Goal: Information Seeking & Learning: Find specific fact

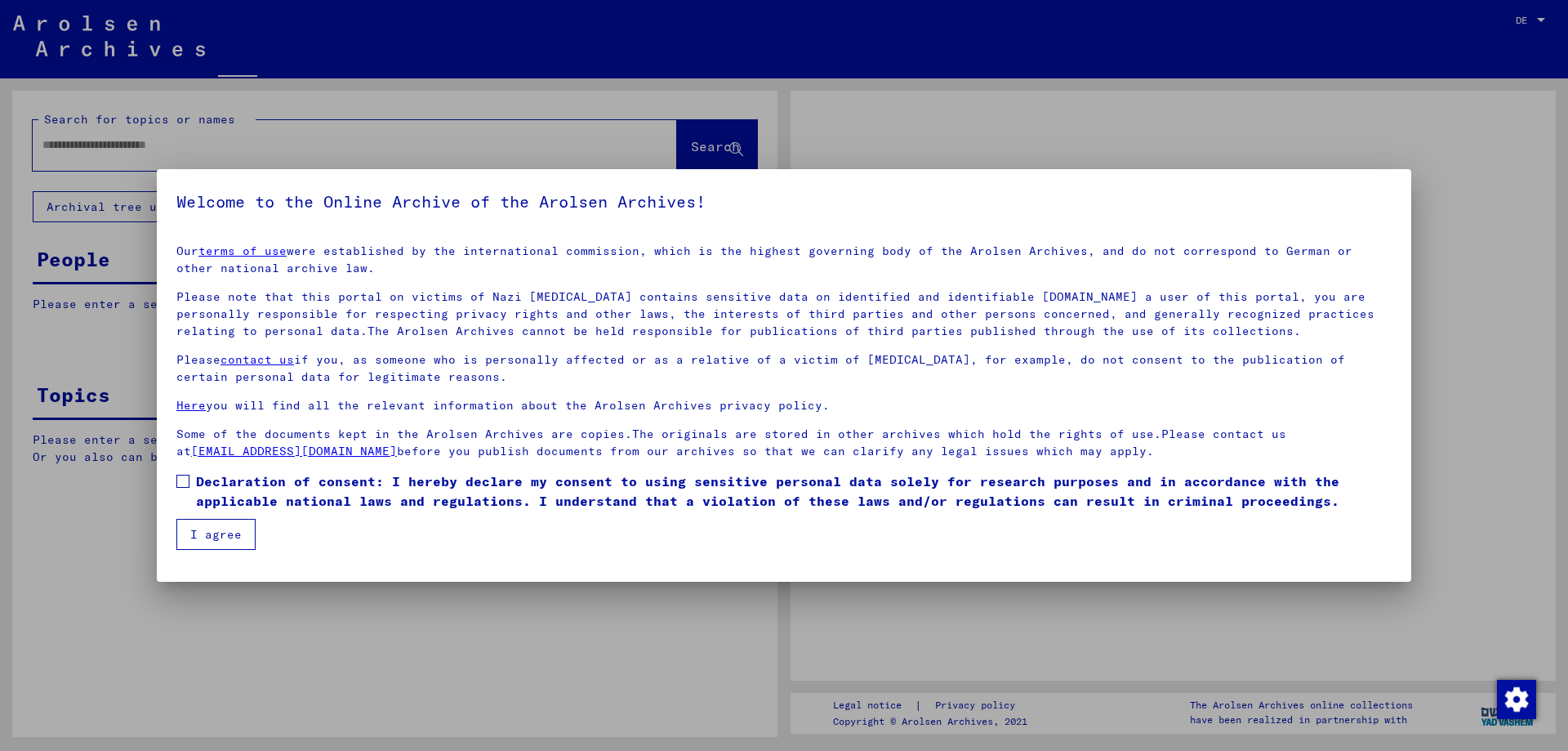
type input "**********"
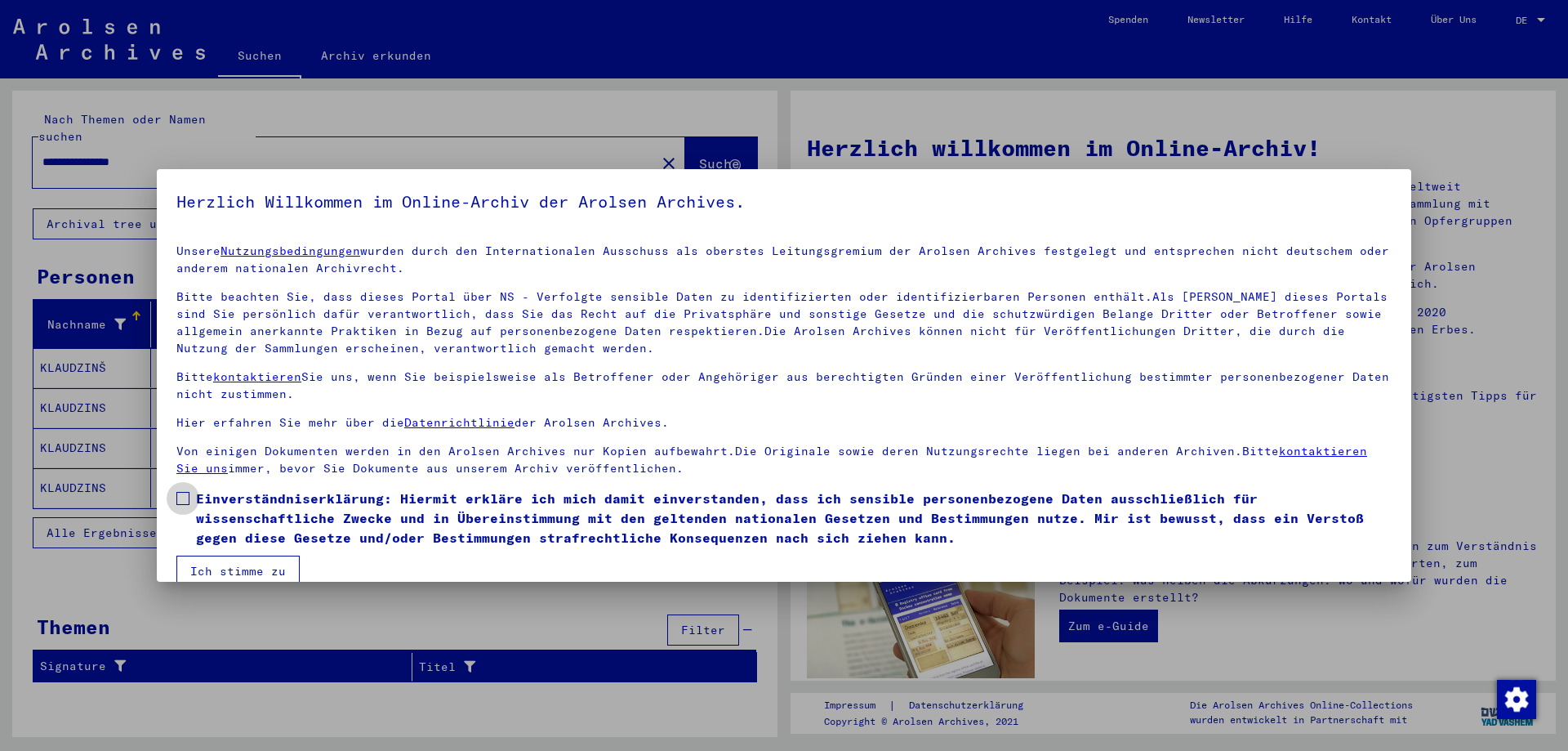
click at [190, 493] on label "Einverständniserklärung: Hiermit erkläre ich mich damit einverstanden, dass ich…" at bounding box center [784, 517] width 1216 height 59
click at [222, 569] on button "Ich stimme zu" at bounding box center [238, 571] width 123 height 31
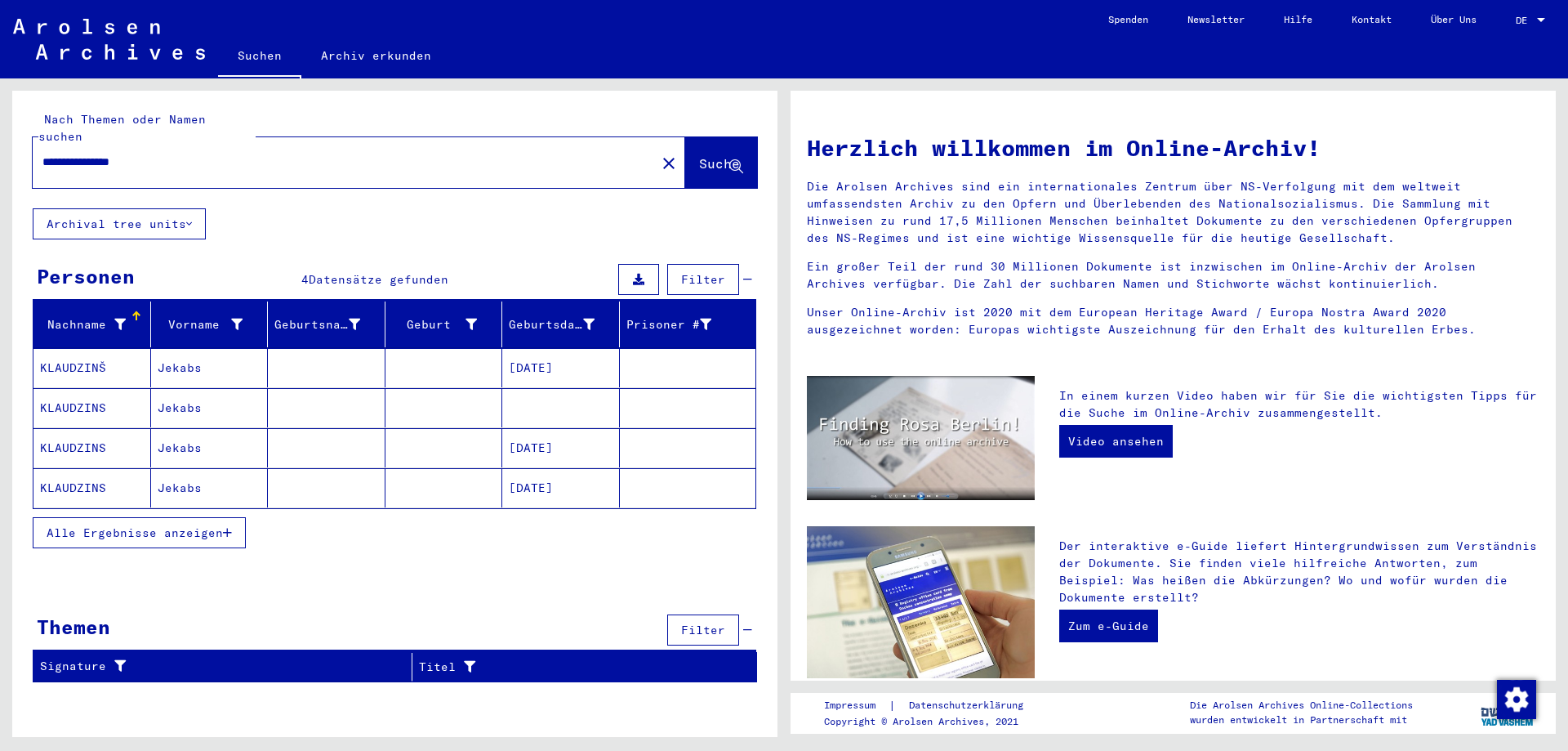
click at [309, 352] on mat-cell at bounding box center [326, 367] width 117 height 39
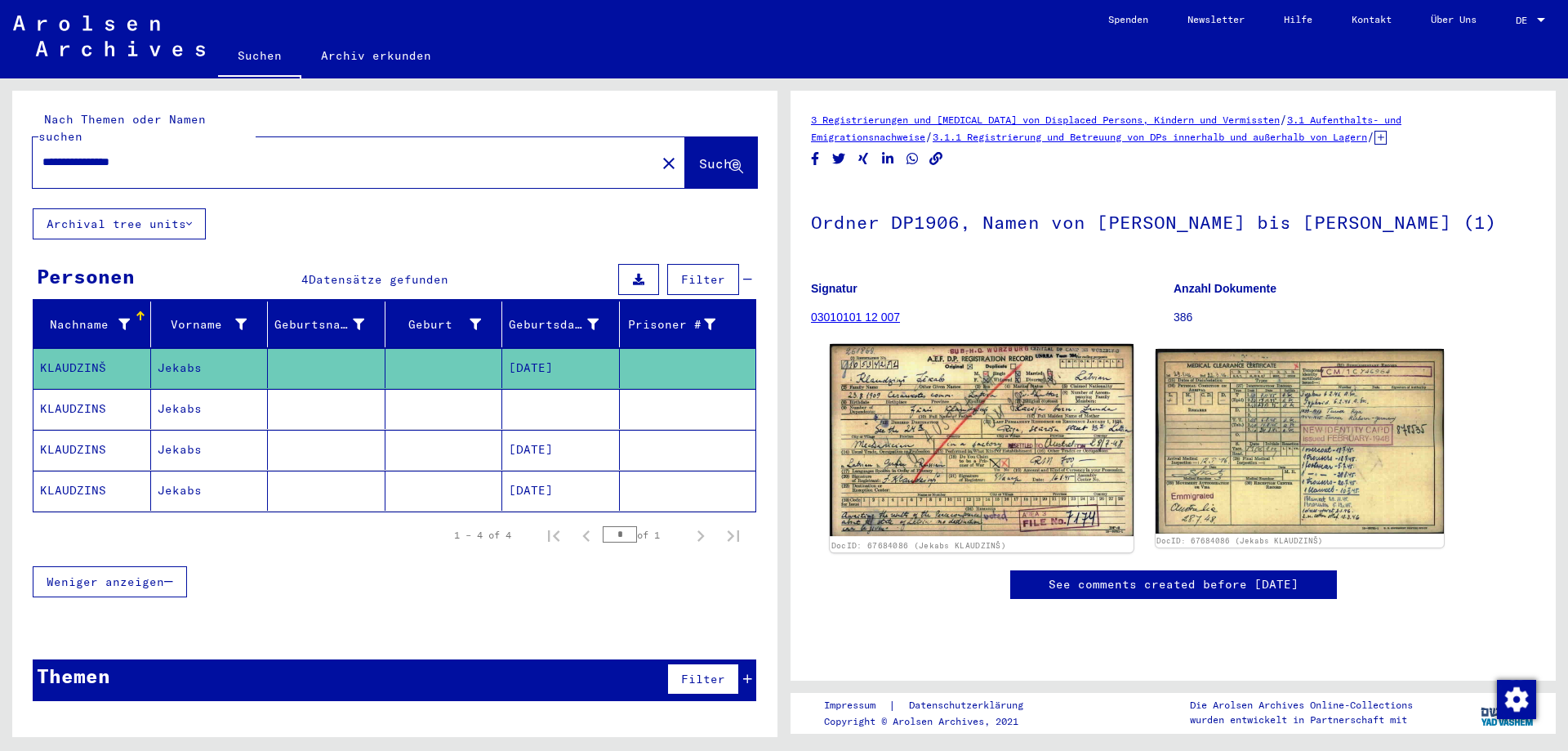
click at [951, 415] on img at bounding box center [981, 440] width 303 height 192
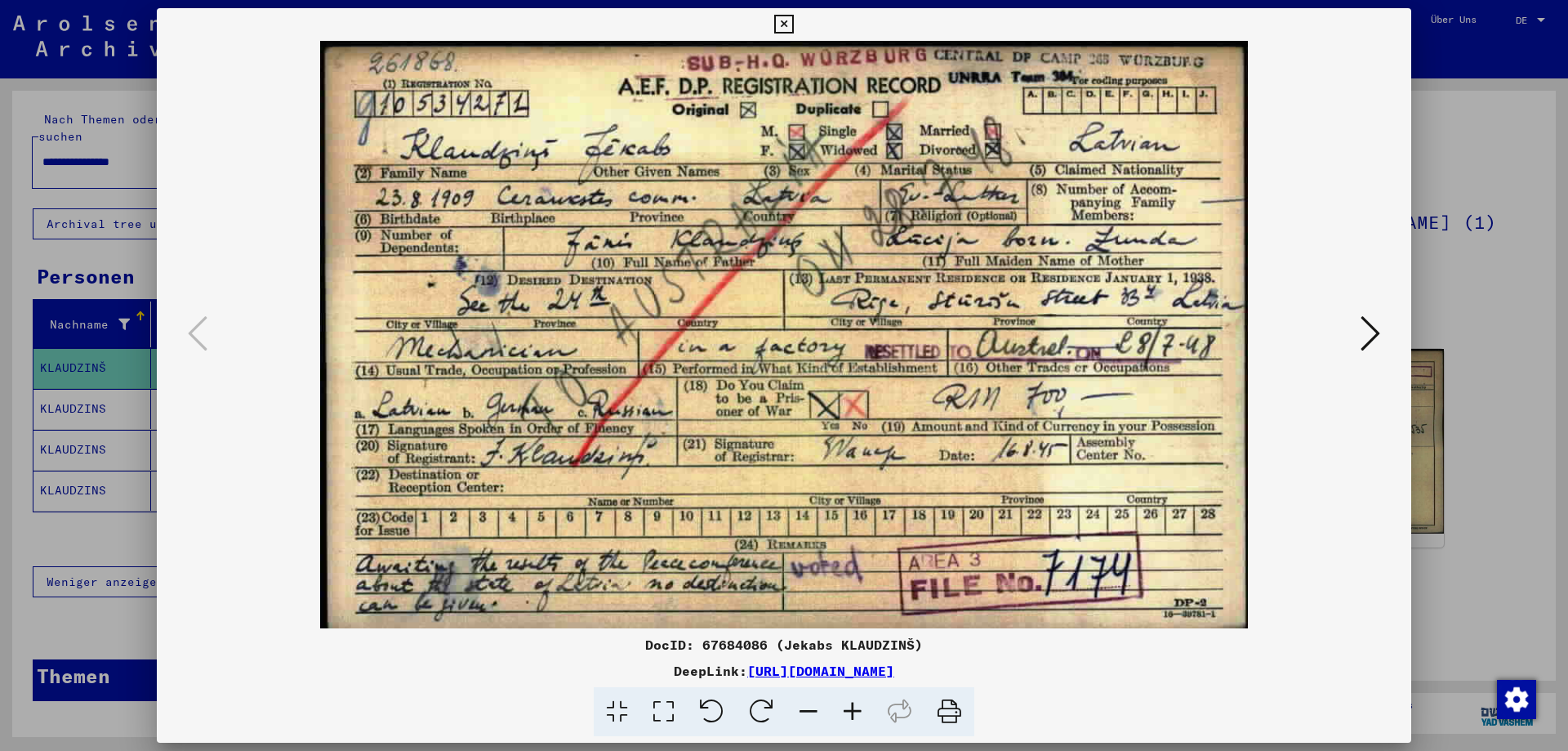
click at [1356, 338] on img at bounding box center [784, 334] width 1143 height 588
click at [1371, 342] on icon at bounding box center [1371, 332] width 20 height 39
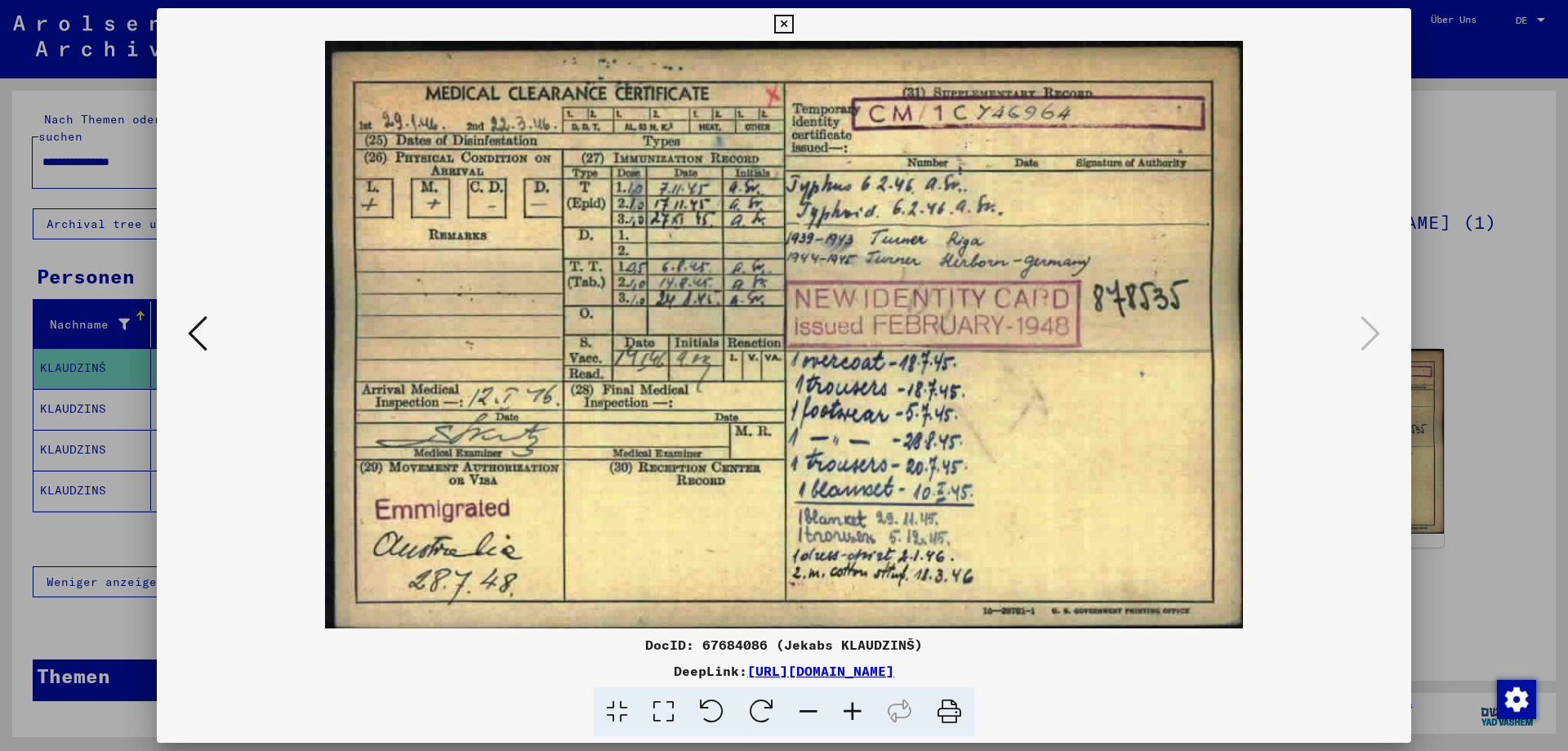
click at [793, 28] on icon at bounding box center [784, 25] width 19 height 20
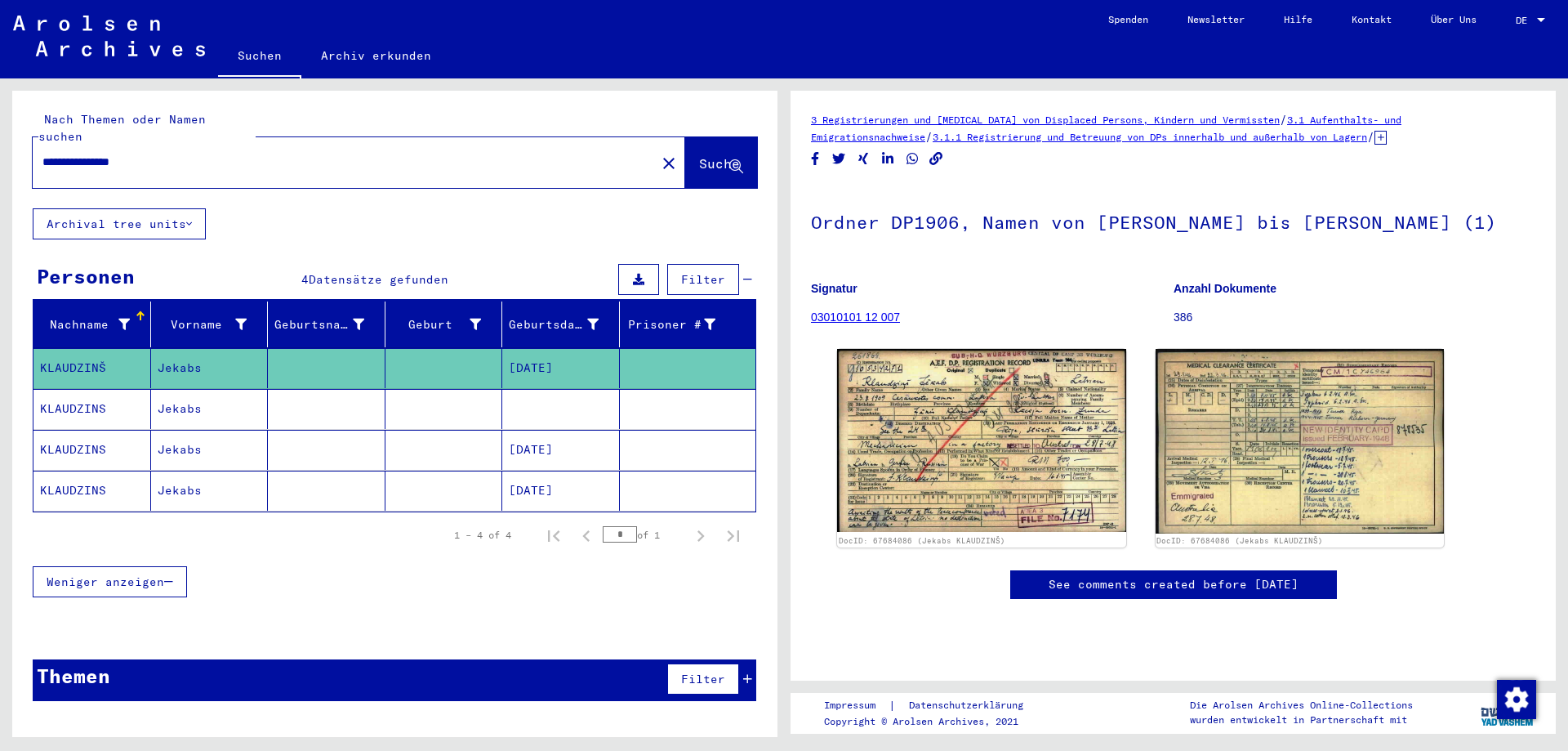
click at [569, 396] on mat-cell at bounding box center [561, 409] width 117 height 40
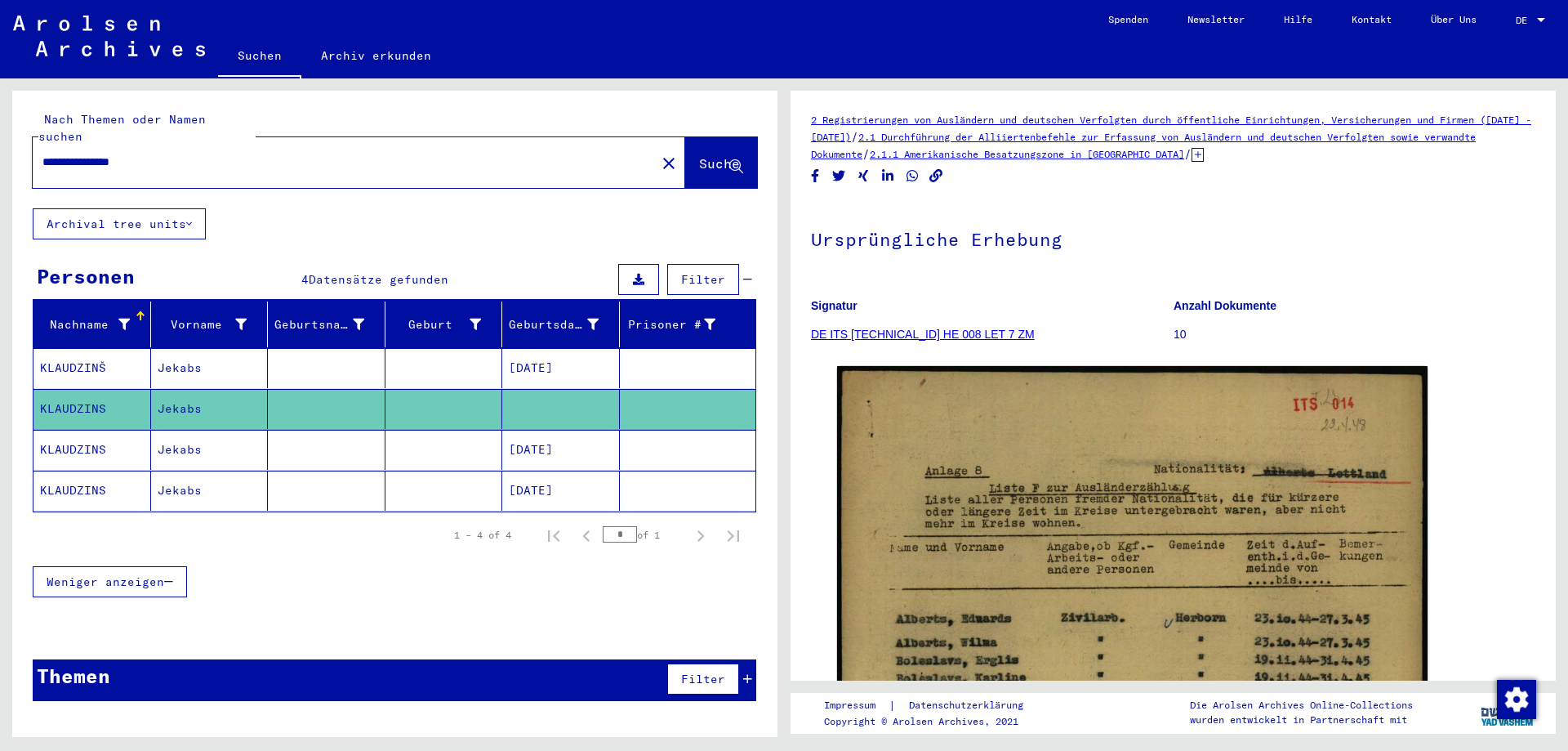
click at [570, 438] on mat-cell "[DATE]" at bounding box center [561, 450] width 117 height 40
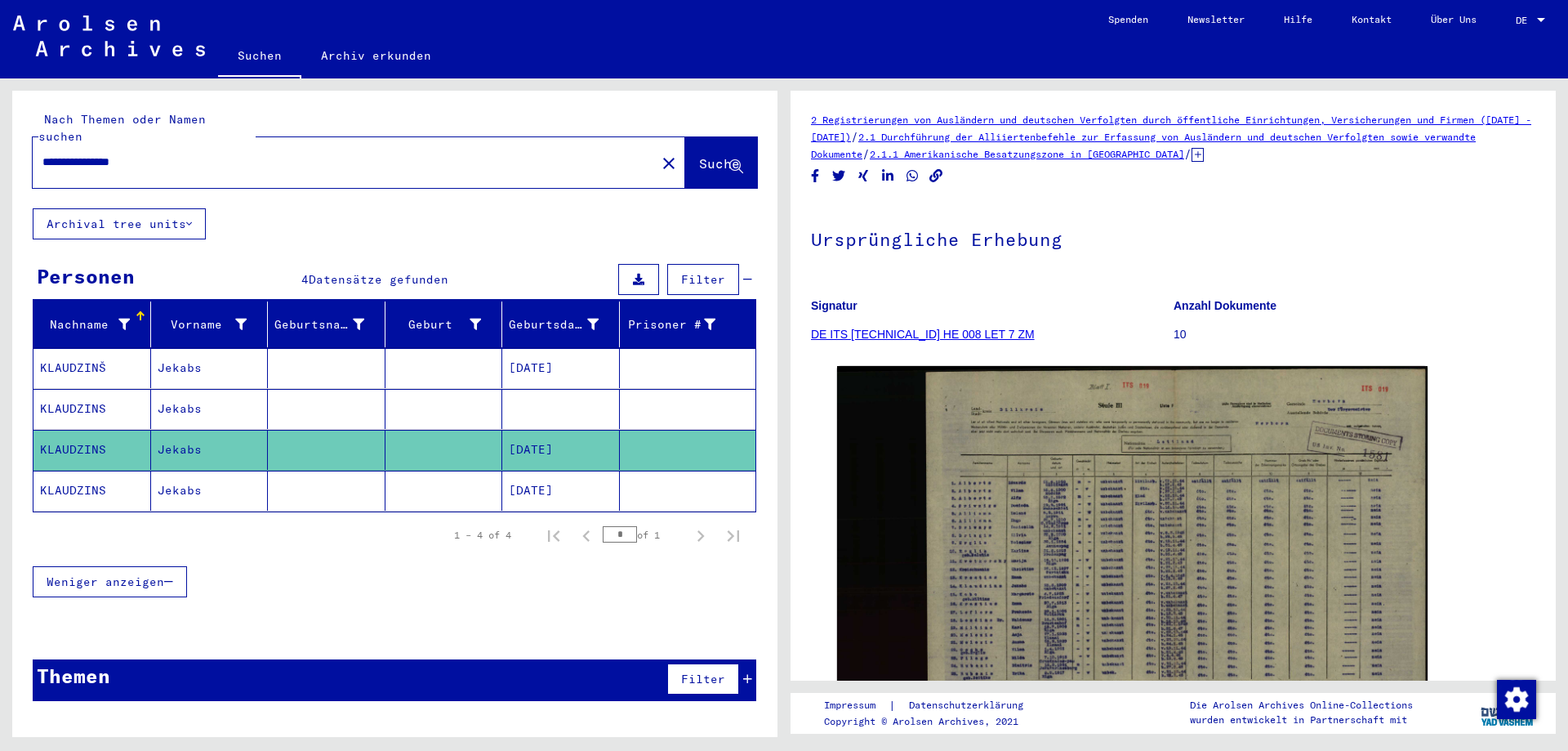
click at [577, 470] on mat-cell "[DATE]" at bounding box center [561, 490] width 117 height 40
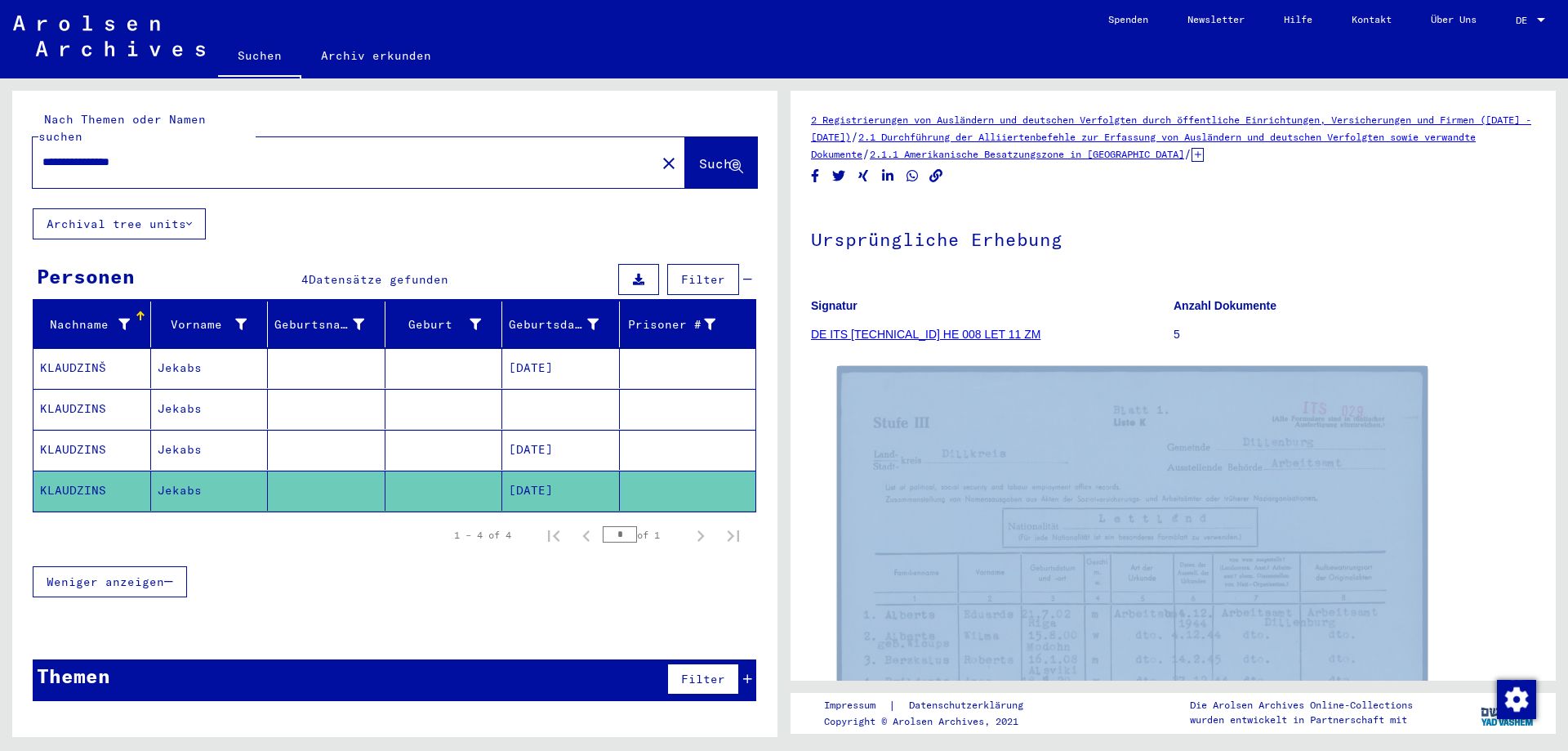
drag, startPoint x: 1120, startPoint y: 695, endPoint x: 1056, endPoint y: 474, distance: 230.1
click at [1079, 693] on mat-grid-tile "Die Arolsen Archives Online-Collections wurden entwickelt in Partnerschaft mit" at bounding box center [1270, 712] width 383 height 39
drag, startPoint x: 1051, startPoint y: 585, endPoint x: 1014, endPoint y: 304, distance: 283.4
click at [1014, 304] on div "2 Registrierungen von Ausländern und deutschen Verfolgten durch öffentliche Ein…" at bounding box center [1173, 703] width 725 height 1184
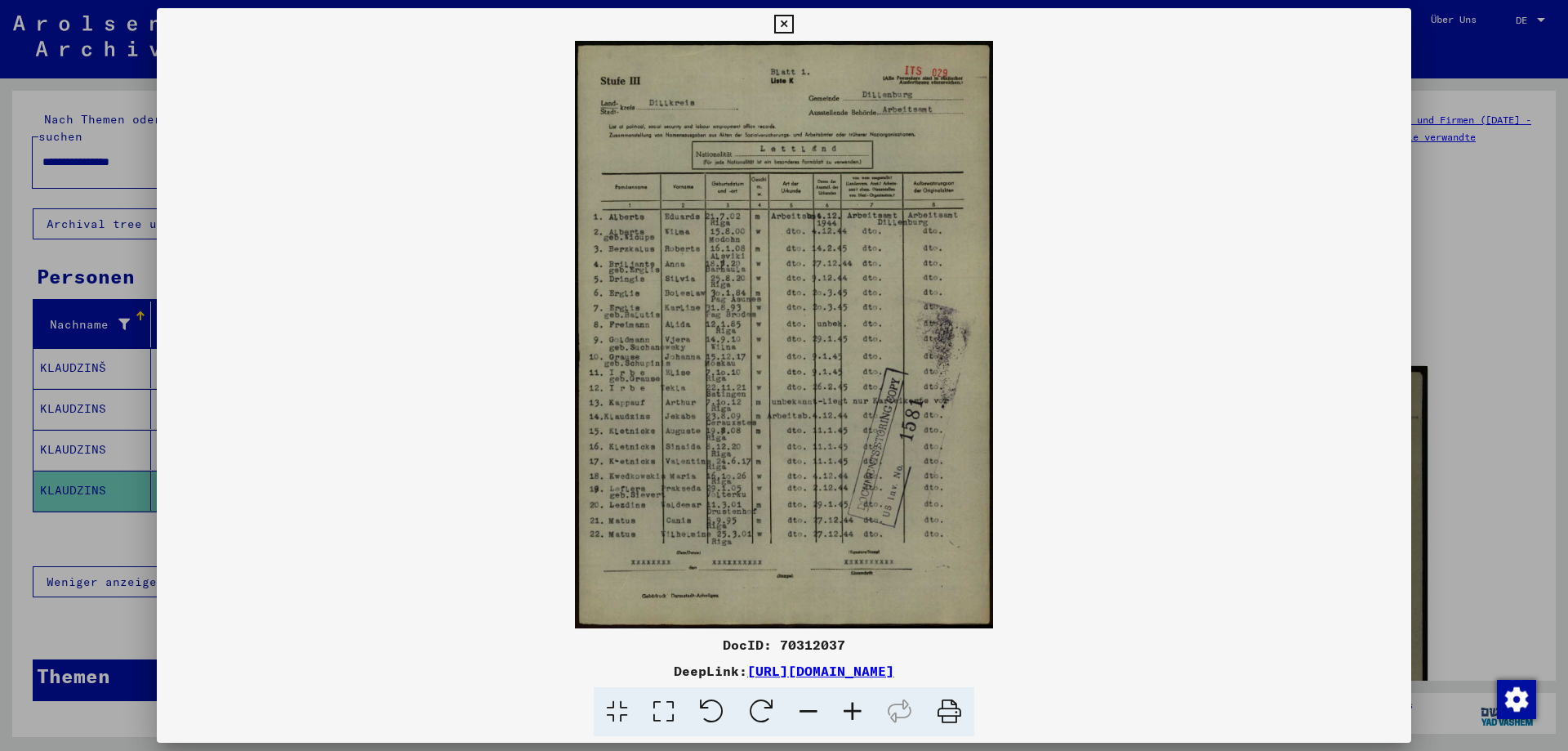
click at [793, 22] on icon at bounding box center [784, 25] width 19 height 20
